Goal: Task Accomplishment & Management: Complete application form

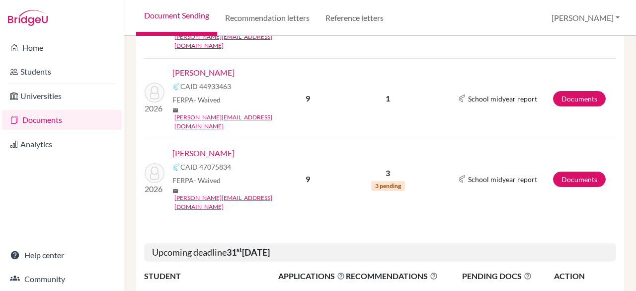
scroll to position [283, 0]
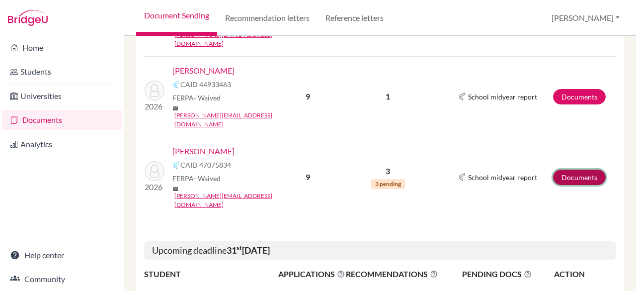
click at [559, 169] on link "Documents" at bounding box center [579, 176] width 53 height 15
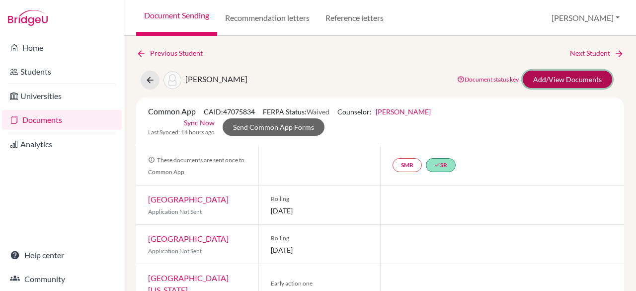
click at [561, 81] on link "Add/View Documents" at bounding box center [567, 79] width 89 height 17
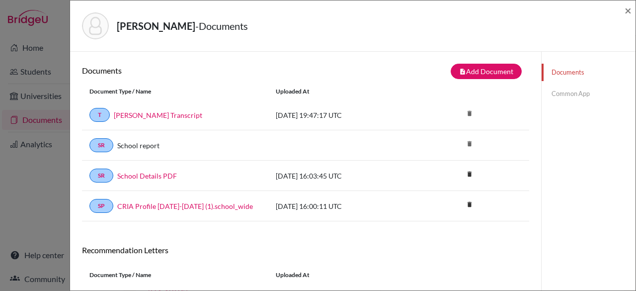
scroll to position [115, 0]
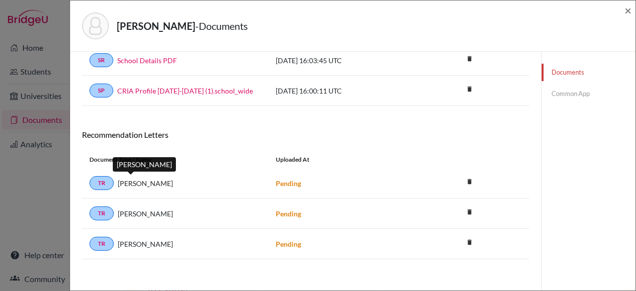
click at [140, 178] on span "Ben Bash" at bounding box center [145, 183] width 55 height 10
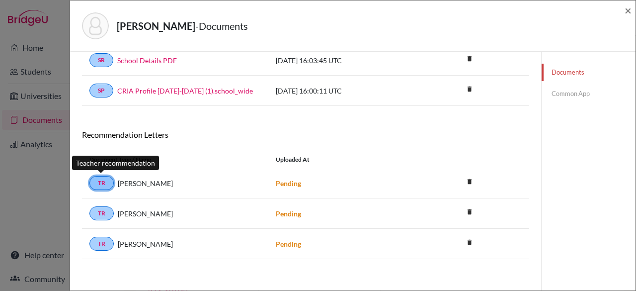
click at [101, 179] on link "TR" at bounding box center [101, 183] width 24 height 14
click at [298, 181] on strong "Pending" at bounding box center [288, 183] width 25 height 8
click at [287, 240] on strong "Pending" at bounding box center [288, 243] width 25 height 8
click at [568, 94] on link "Common App" at bounding box center [588, 93] width 94 height 17
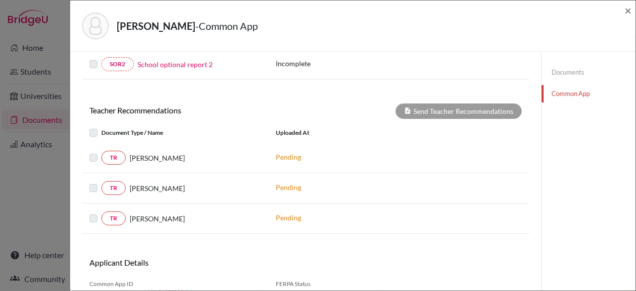
scroll to position [353, 0]
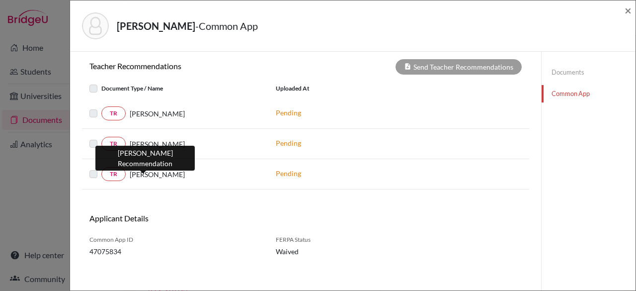
click at [146, 171] on span "Ben Bash" at bounding box center [157, 174] width 55 height 10
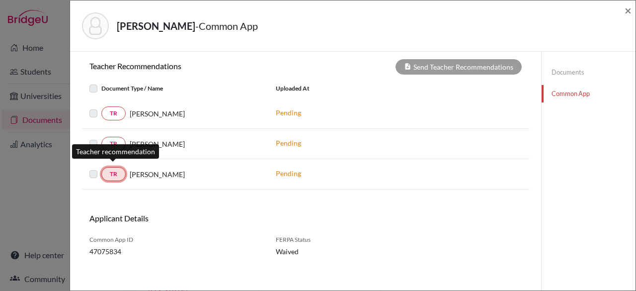
click at [112, 171] on link "TR" at bounding box center [113, 174] width 24 height 14
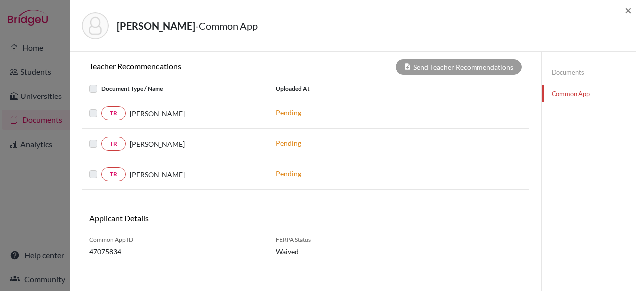
click at [101, 168] on label at bounding box center [101, 168] width 0 height 0
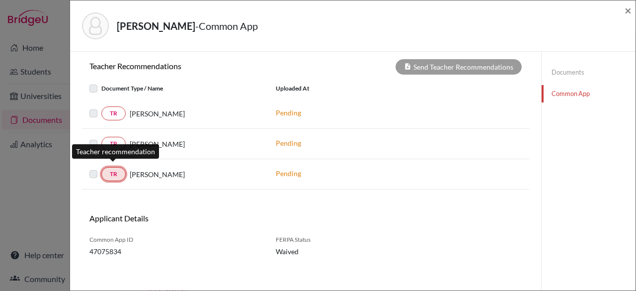
click at [111, 174] on link "TR" at bounding box center [113, 174] width 24 height 14
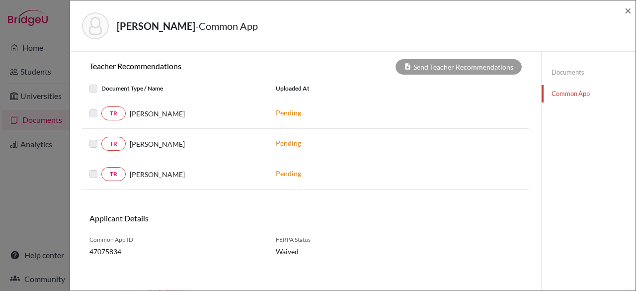
click at [88, 170] on div "TR Ben Bash" at bounding box center [175, 174] width 186 height 14
click at [97, 168] on div at bounding box center [95, 174] width 12 height 12
click at [126, 169] on div "Ben Bash" at bounding box center [193, 174] width 135 height 10
click at [626, 9] on span "×" at bounding box center [627, 10] width 7 height 14
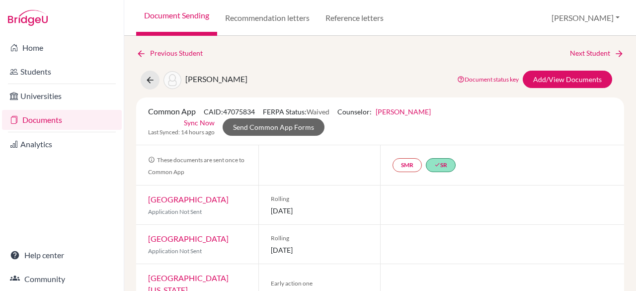
click at [76, 117] on link "Documents" at bounding box center [62, 120] width 120 height 20
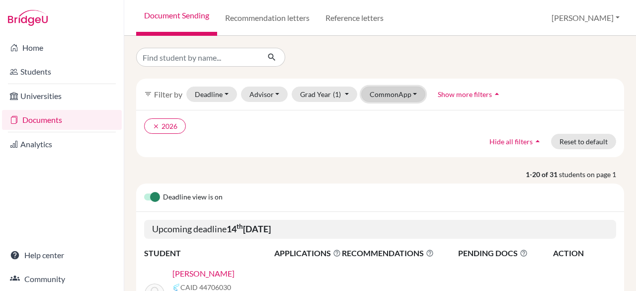
click at [362, 95] on button "CommonApp" at bounding box center [393, 93] width 65 height 15
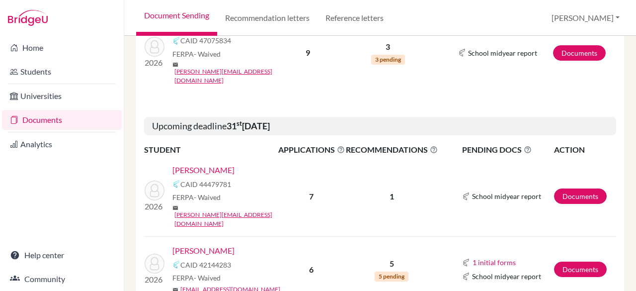
scroll to position [410, 0]
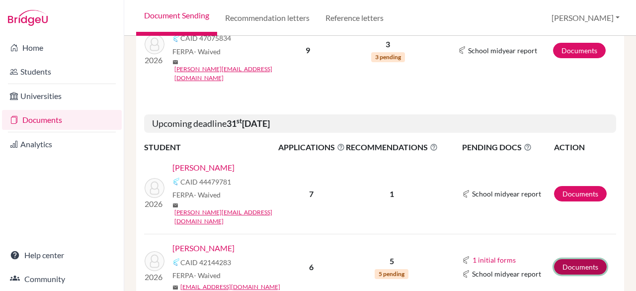
click at [580, 259] on link "Documents" at bounding box center [580, 266] width 53 height 15
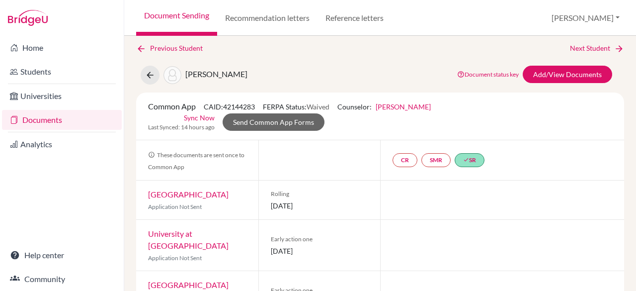
scroll to position [5, 0]
click at [102, 117] on link "Documents" at bounding box center [62, 120] width 120 height 20
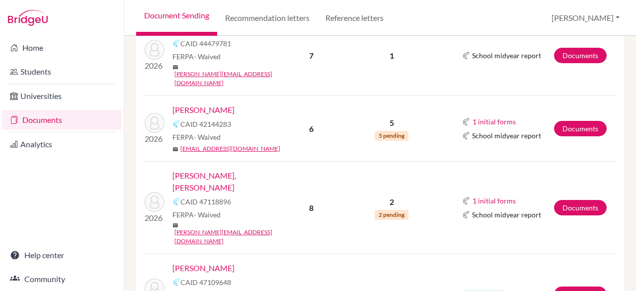
scroll to position [550, 0]
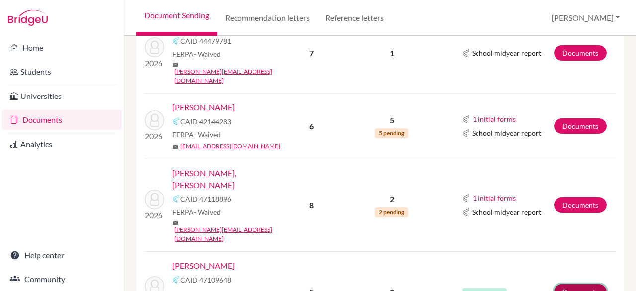
click at [558, 284] on link "Documents" at bounding box center [580, 291] width 53 height 15
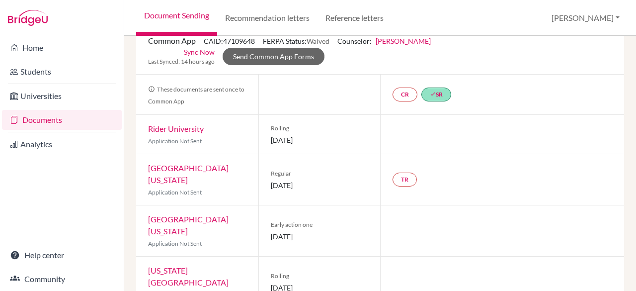
scroll to position [61, 0]
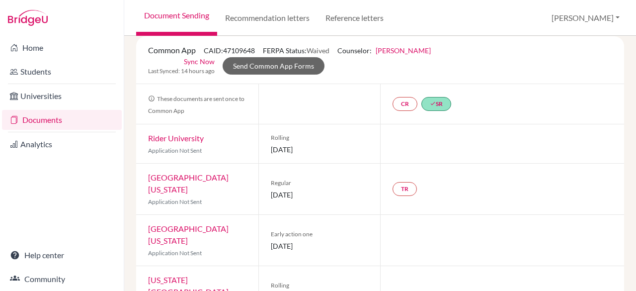
click at [73, 119] on link "Documents" at bounding box center [62, 120] width 120 height 20
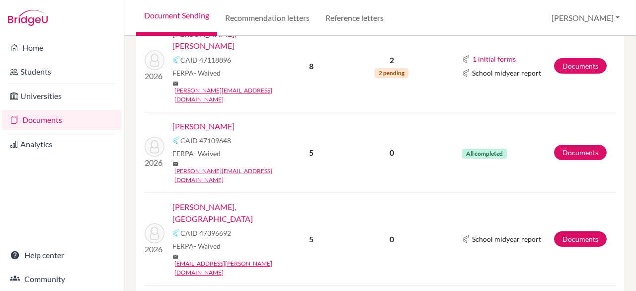
scroll to position [691, 0]
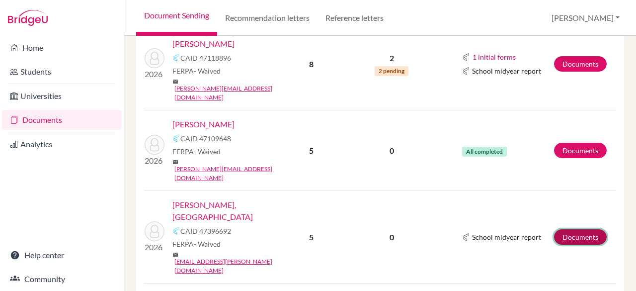
click at [571, 229] on link "Documents" at bounding box center [580, 236] width 53 height 15
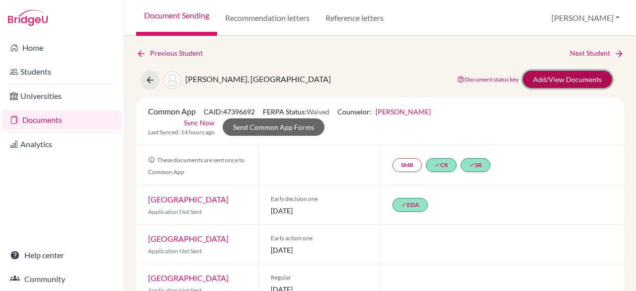
click at [556, 75] on link "Add/View Documents" at bounding box center [567, 79] width 89 height 17
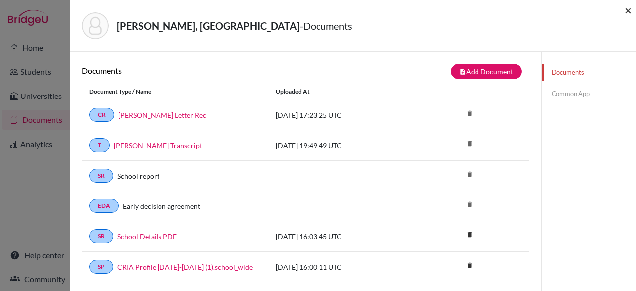
click at [630, 9] on span "×" at bounding box center [627, 10] width 7 height 14
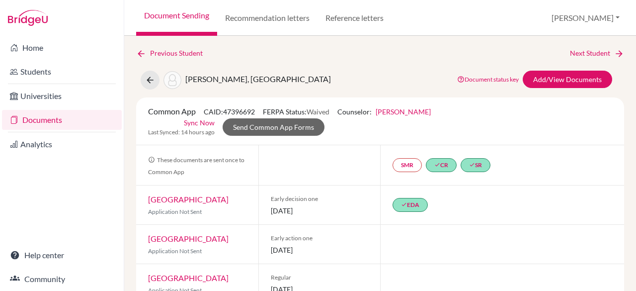
click at [40, 114] on link "Documents" at bounding box center [62, 120] width 120 height 20
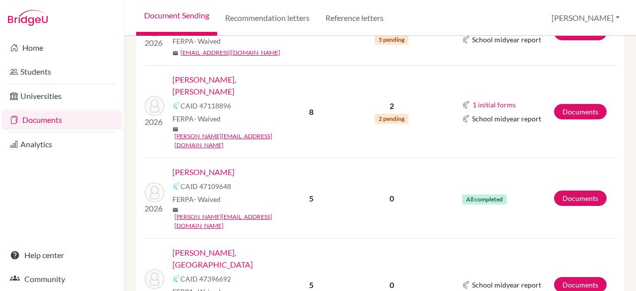
scroll to position [661, 0]
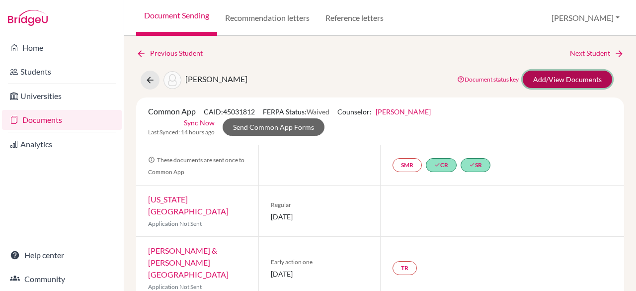
click at [545, 84] on link "Add/View Documents" at bounding box center [567, 79] width 89 height 17
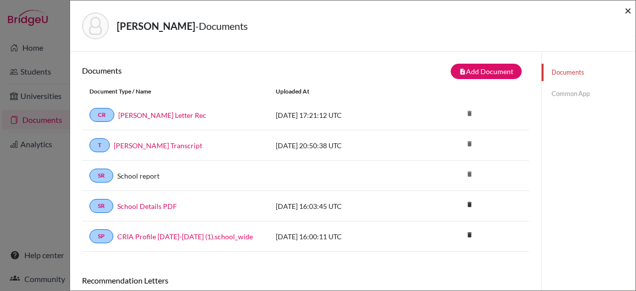
click at [628, 14] on span "×" at bounding box center [627, 10] width 7 height 14
click at [627, 13] on span "×" at bounding box center [627, 10] width 7 height 14
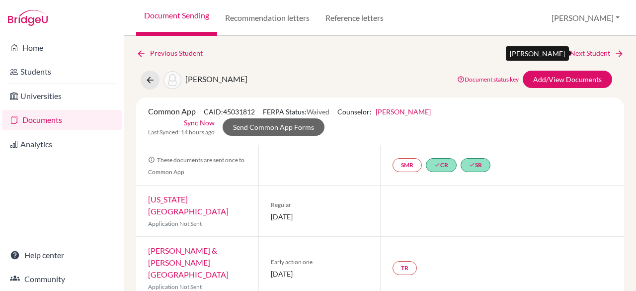
click at [595, 55] on link "Next Student" at bounding box center [597, 53] width 54 height 11
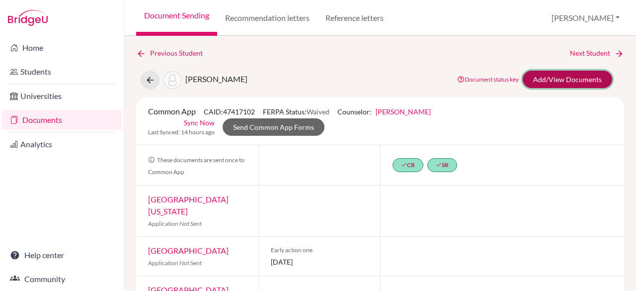
click at [578, 85] on link "Add/View Documents" at bounding box center [567, 79] width 89 height 17
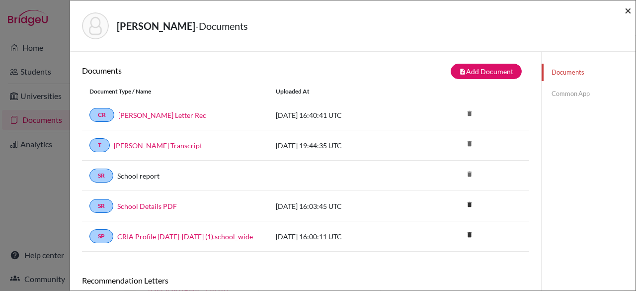
click at [626, 10] on span "×" at bounding box center [627, 10] width 7 height 14
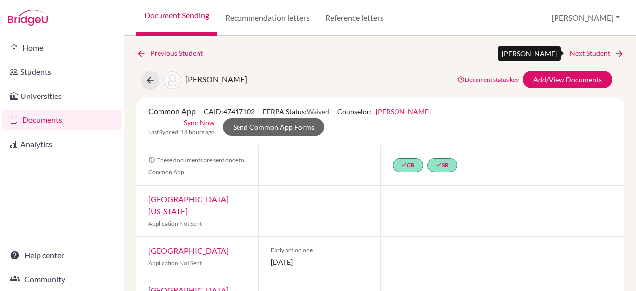
click at [579, 52] on link "Next Student" at bounding box center [597, 53] width 54 height 11
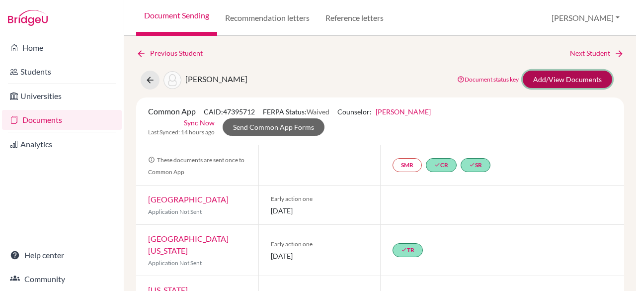
click at [560, 85] on link "Add/View Documents" at bounding box center [567, 79] width 89 height 17
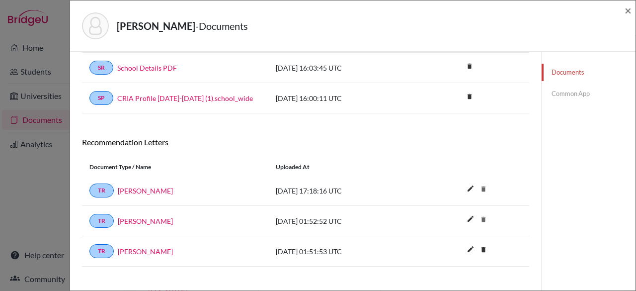
scroll to position [168, 0]
click at [625, 9] on span "×" at bounding box center [627, 10] width 7 height 14
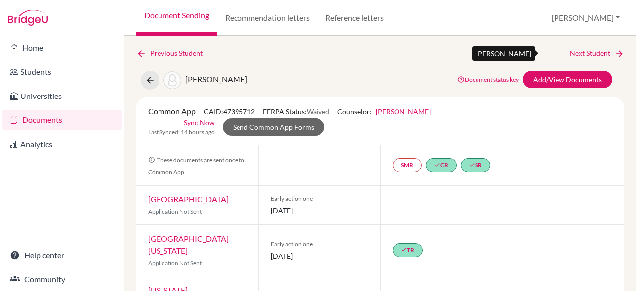
click at [593, 52] on link "Next Student" at bounding box center [597, 53] width 54 height 11
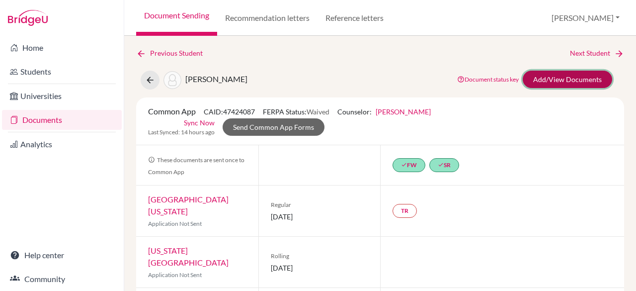
click at [552, 77] on link "Add/View Documents" at bounding box center [567, 79] width 89 height 17
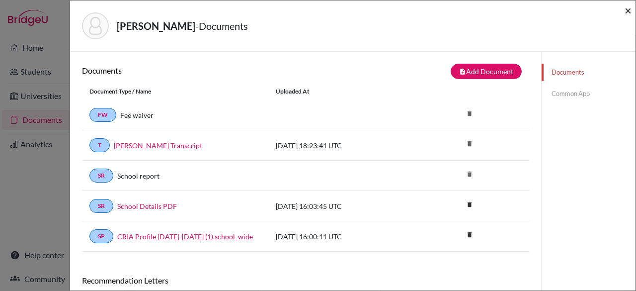
click at [631, 11] on span "×" at bounding box center [627, 10] width 7 height 14
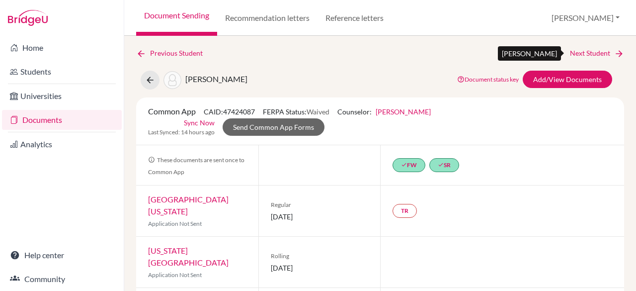
click at [584, 52] on link "Next Student" at bounding box center [597, 53] width 54 height 11
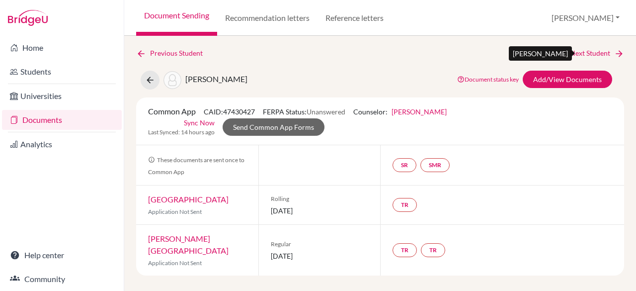
click at [586, 52] on link "Next Student" at bounding box center [597, 53] width 54 height 11
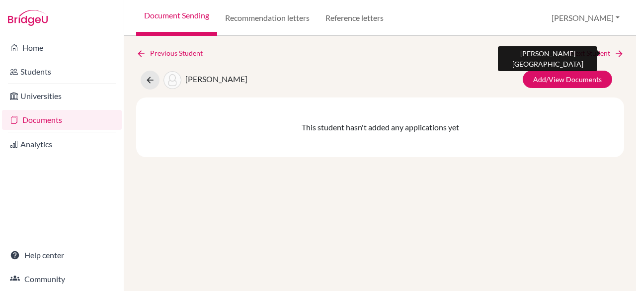
click at [586, 52] on link "Next Student" at bounding box center [597, 53] width 54 height 11
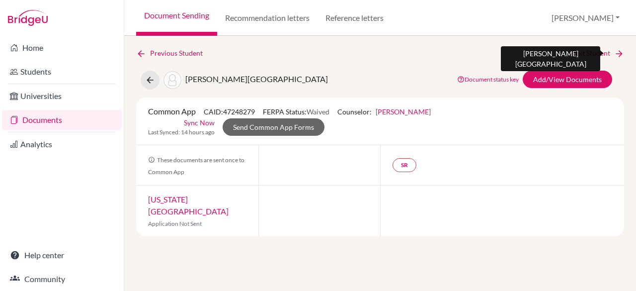
click at [586, 52] on link "Next Student" at bounding box center [597, 53] width 54 height 11
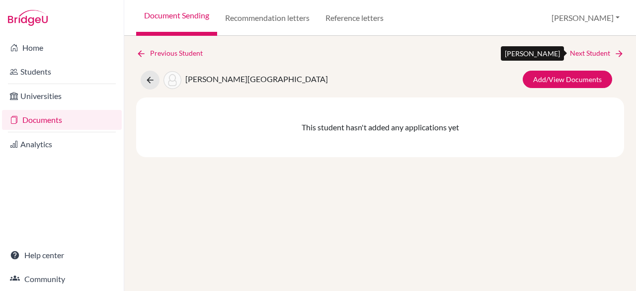
click at [586, 52] on link "Next Student" at bounding box center [597, 53] width 54 height 11
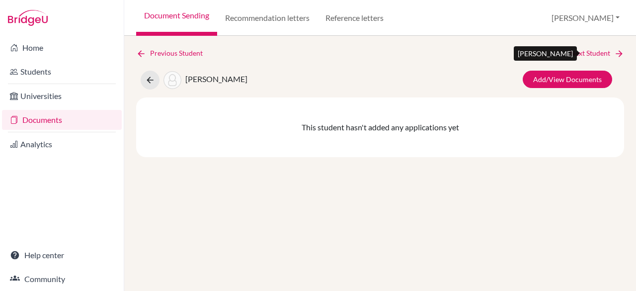
click at [586, 52] on link "Next Student" at bounding box center [597, 53] width 54 height 11
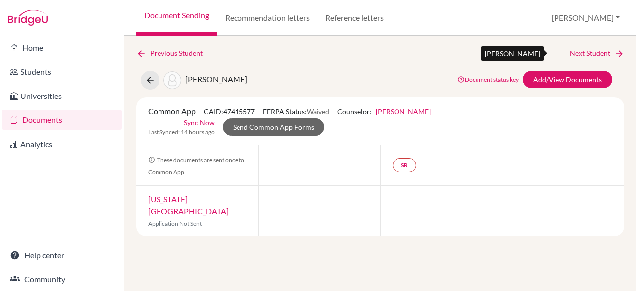
click at [589, 49] on link "Next Student" at bounding box center [597, 53] width 54 height 11
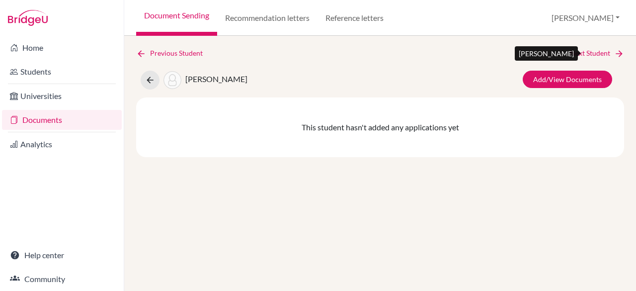
click at [589, 49] on link "Next Student" at bounding box center [597, 53] width 54 height 11
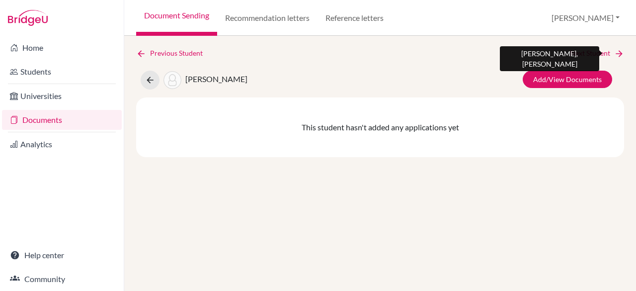
click at [589, 49] on link "Next Student" at bounding box center [597, 53] width 54 height 11
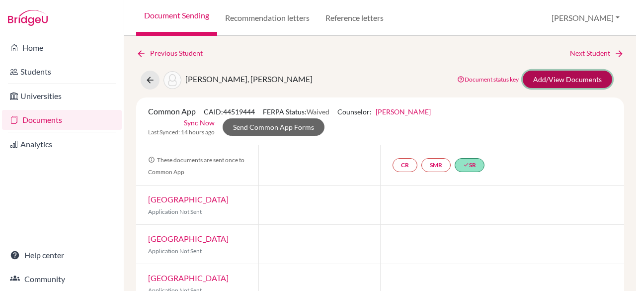
click at [552, 81] on link "Add/View Documents" at bounding box center [567, 79] width 89 height 17
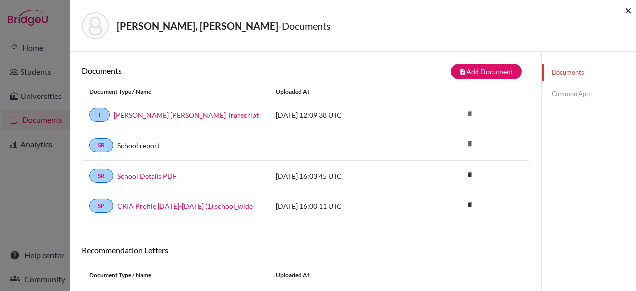
click at [630, 10] on span "×" at bounding box center [627, 10] width 7 height 14
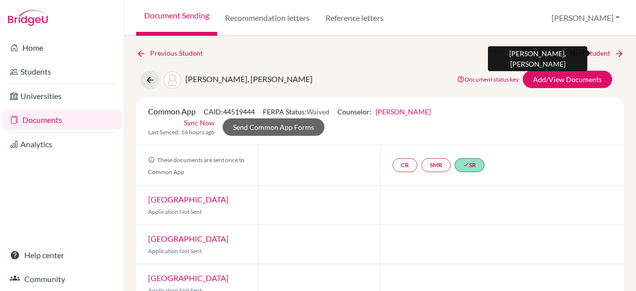
click at [580, 52] on link "Next Student" at bounding box center [597, 53] width 54 height 11
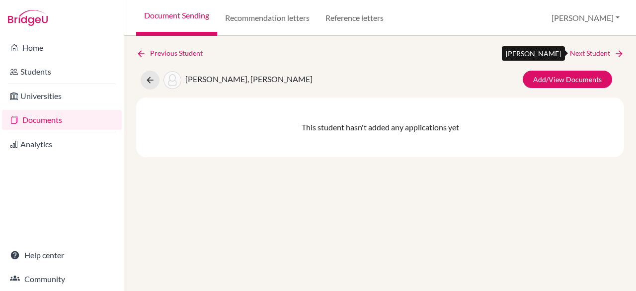
click at [580, 52] on link "Next Student" at bounding box center [597, 53] width 54 height 11
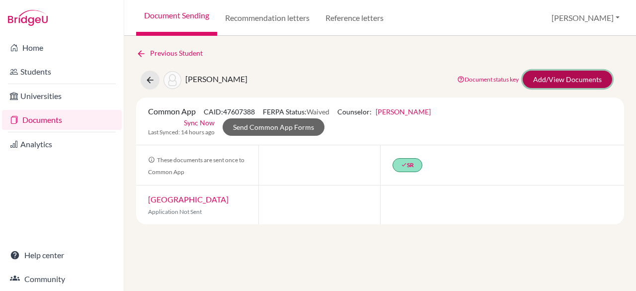
click at [564, 77] on link "Add/View Documents" at bounding box center [567, 79] width 89 height 17
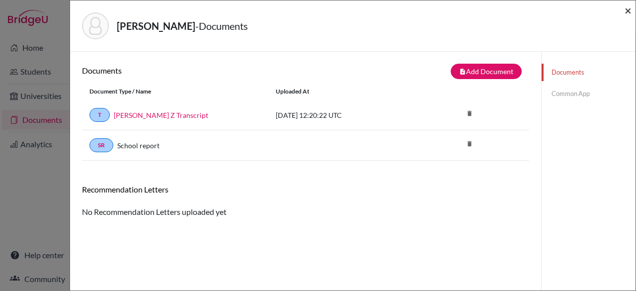
click at [627, 6] on span "×" at bounding box center [627, 10] width 7 height 14
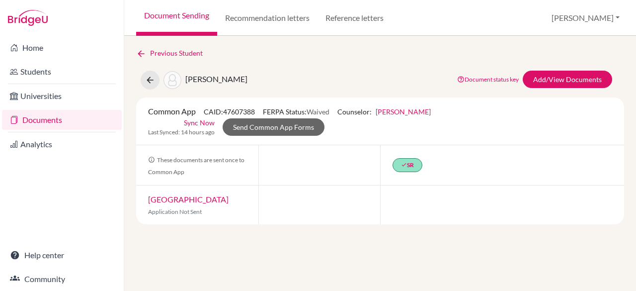
click at [55, 120] on link "Documents" at bounding box center [62, 120] width 120 height 20
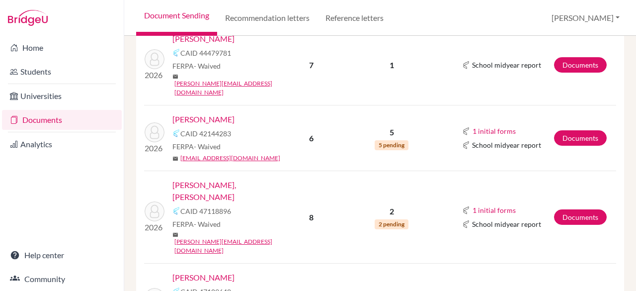
scroll to position [526, 0]
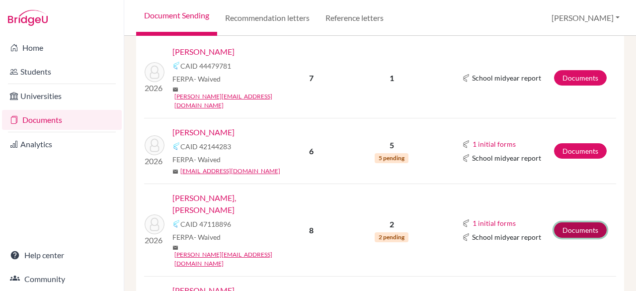
click at [573, 222] on link "Documents" at bounding box center [580, 229] width 53 height 15
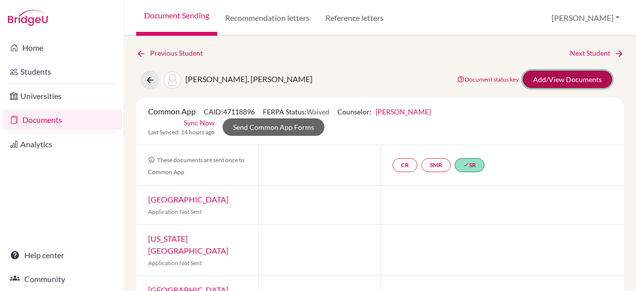
click at [582, 80] on link "Add/View Documents" at bounding box center [567, 79] width 89 height 17
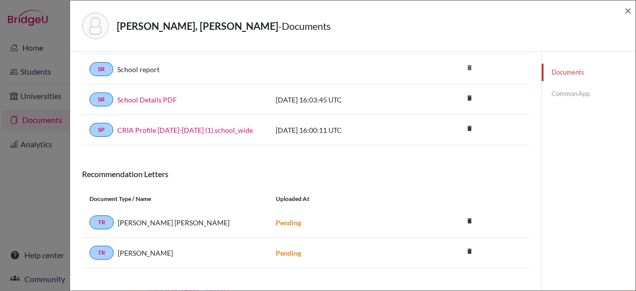
scroll to position [85, 0]
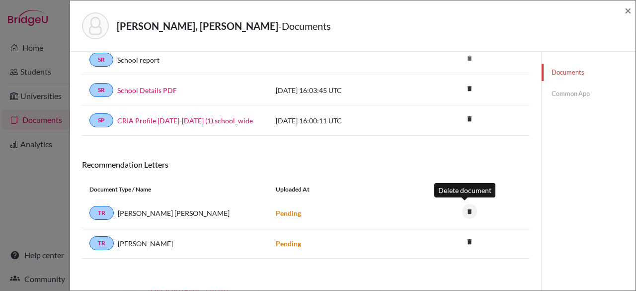
click at [466, 211] on icon "delete" at bounding box center [469, 211] width 15 height 15
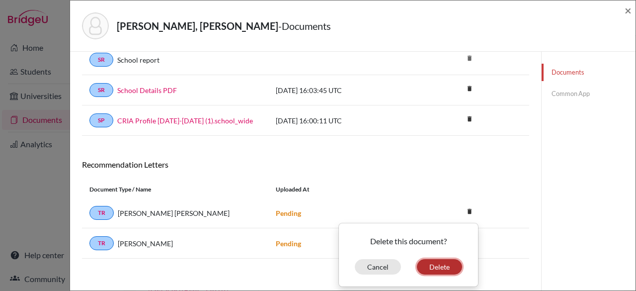
click at [434, 266] on button "Delete" at bounding box center [439, 266] width 45 height 15
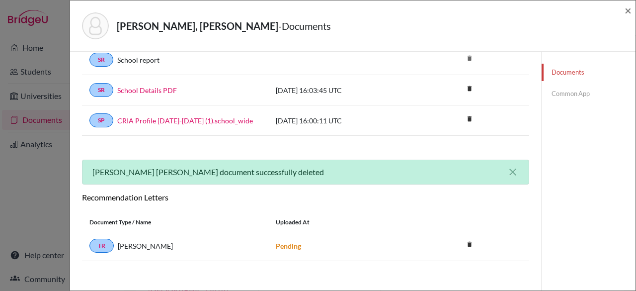
click at [555, 93] on link "Common App" at bounding box center [588, 93] width 94 height 17
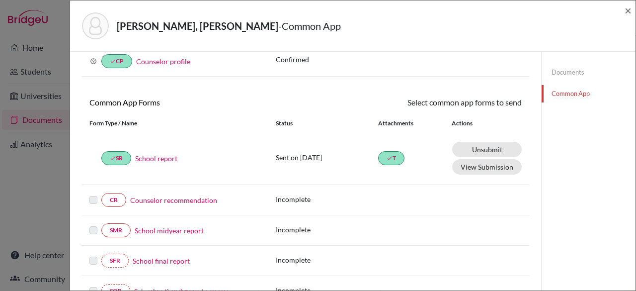
scroll to position [85, 0]
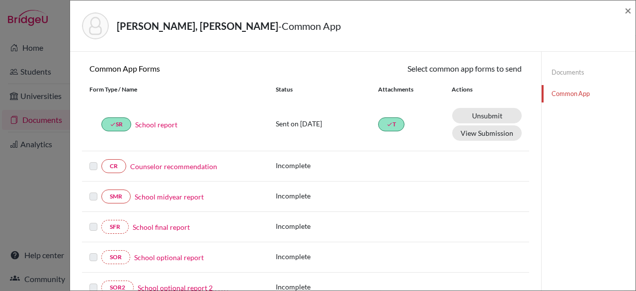
click at [196, 163] on link "Counselor recommendation" at bounding box center [173, 166] width 87 height 10
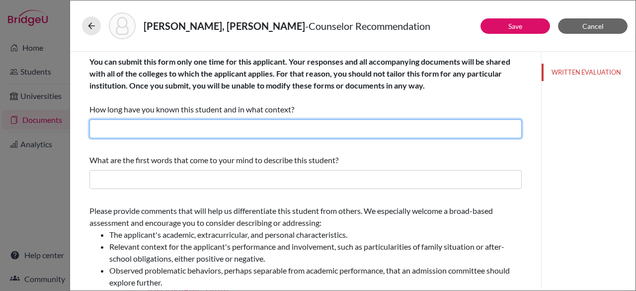
click at [191, 122] on input "text" at bounding box center [305, 128] width 432 height 19
type input "almost 2 years"
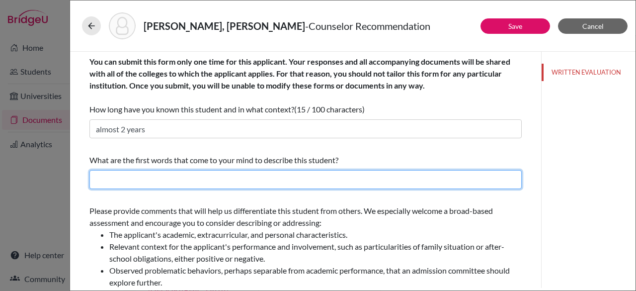
click at [200, 178] on input "text" at bounding box center [305, 179] width 432 height 19
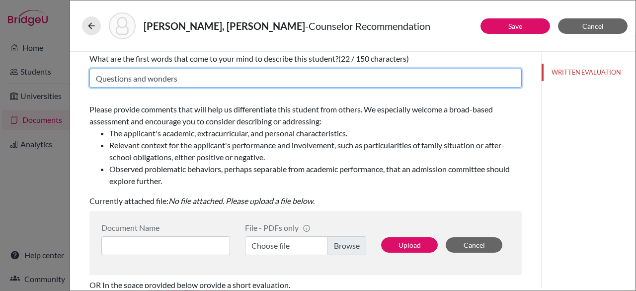
scroll to position [101, 0]
type input "Questions and wonders"
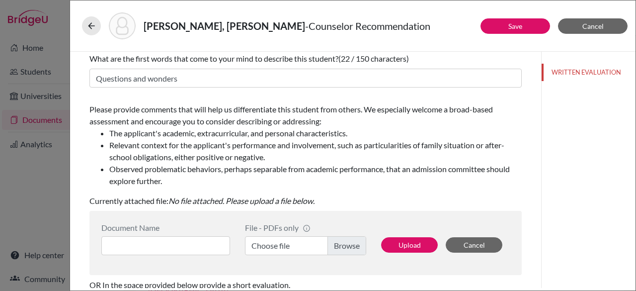
click at [339, 244] on label "Choose file" at bounding box center [305, 245] width 121 height 19
click at [339, 244] on input "Choose file" at bounding box center [305, 245] width 121 height 19
click at [191, 244] on input at bounding box center [165, 245] width 129 height 19
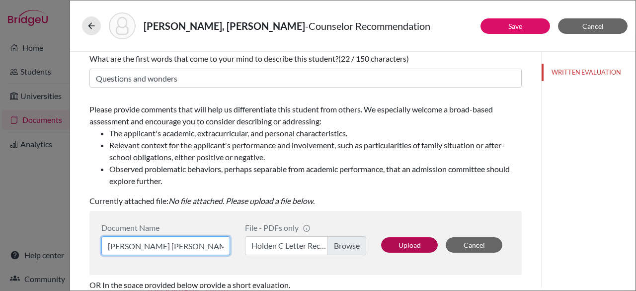
type input "Holden Cobb Letter Rec"
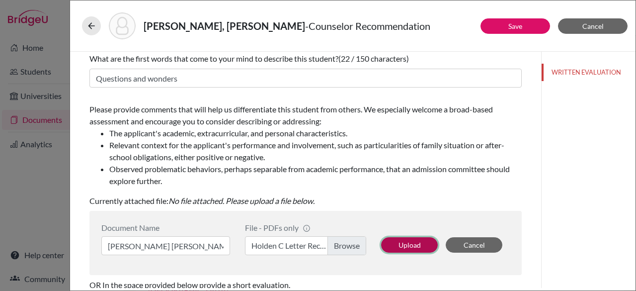
click at [408, 245] on button "Upload" at bounding box center [409, 244] width 57 height 15
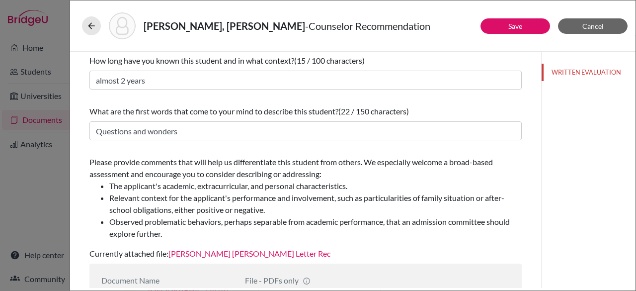
scroll to position [0, 0]
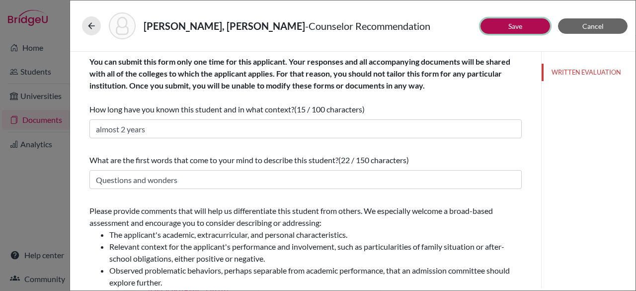
click at [495, 28] on button "Save" at bounding box center [515, 25] width 70 height 15
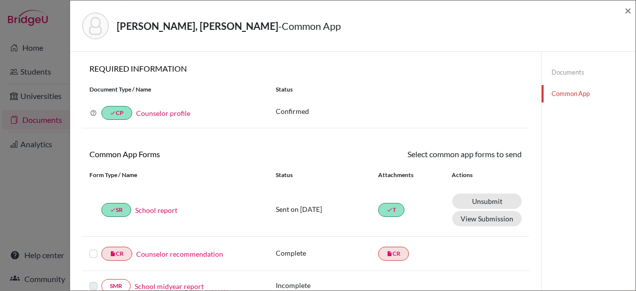
click at [92, 247] on label at bounding box center [93, 247] width 8 height 0
click at [0, 0] on input "checkbox" at bounding box center [0, 0] width 0 height 0
click at [492, 159] on link "Send" at bounding box center [500, 155] width 41 height 15
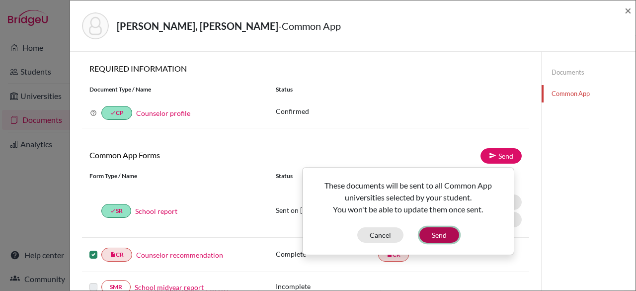
click at [442, 233] on button "Send" at bounding box center [439, 234] width 40 height 15
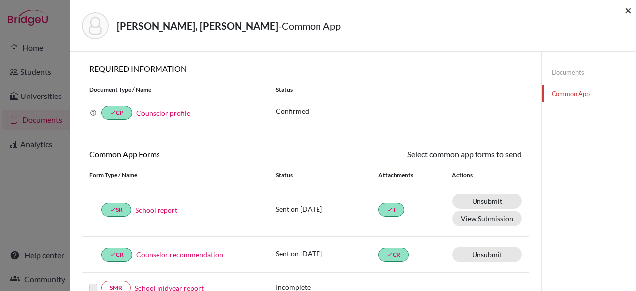
click at [626, 10] on span "×" at bounding box center [627, 10] width 7 height 14
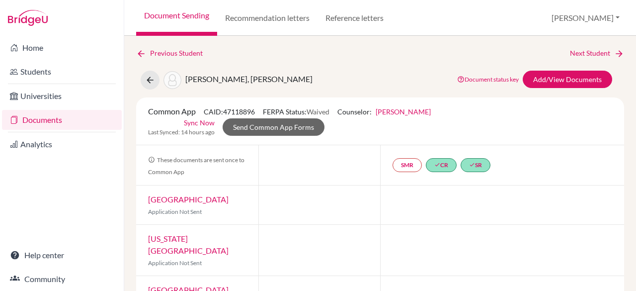
click at [69, 121] on link "Documents" at bounding box center [62, 120] width 120 height 20
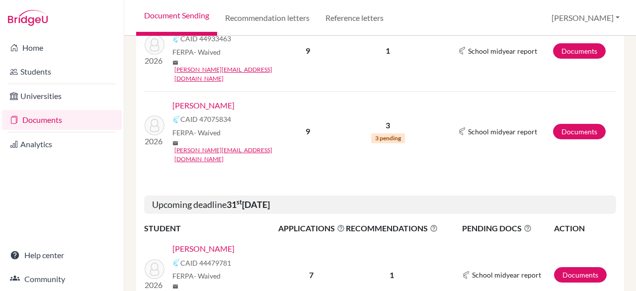
scroll to position [330, 0]
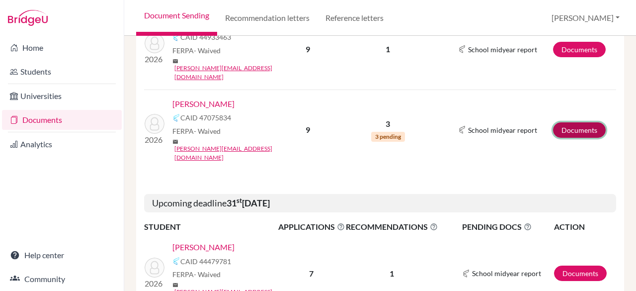
click at [576, 122] on link "Documents" at bounding box center [579, 129] width 53 height 15
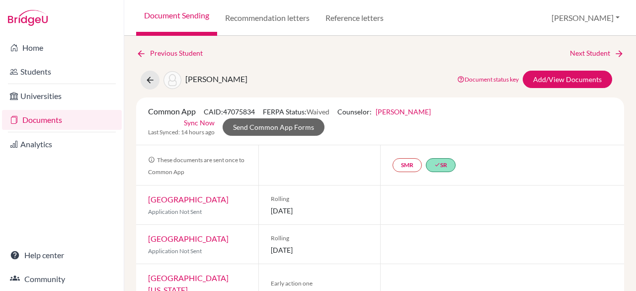
click at [60, 121] on link "Documents" at bounding box center [62, 120] width 120 height 20
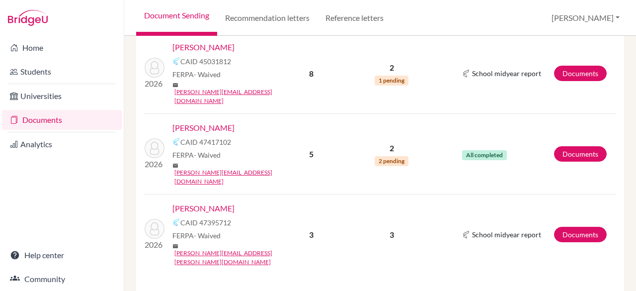
scroll to position [942, 0]
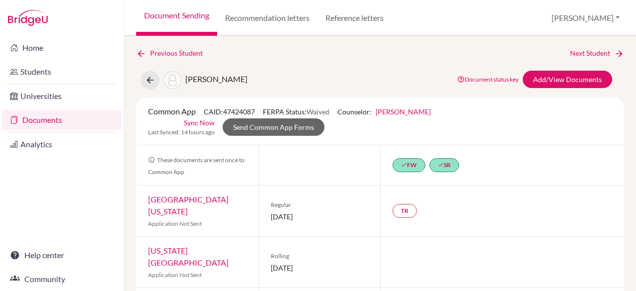
click at [52, 121] on link "Documents" at bounding box center [62, 120] width 120 height 20
